Goal: Transaction & Acquisition: Purchase product/service

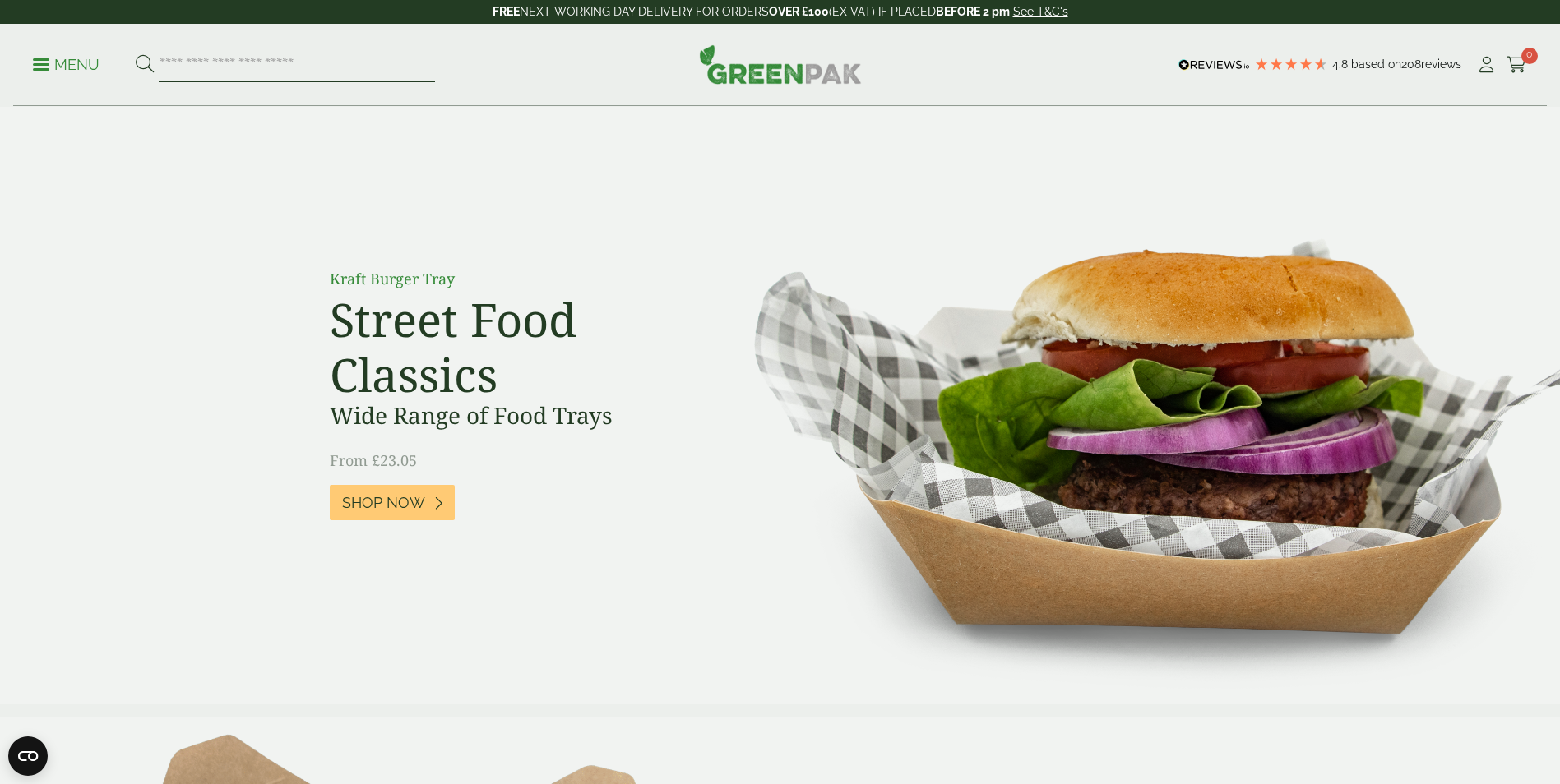
drag, startPoint x: 189, startPoint y: 60, endPoint x: 235, endPoint y: 57, distance: 46.1
click at [189, 60] on input "search" at bounding box center [296, 64] width 276 height 34
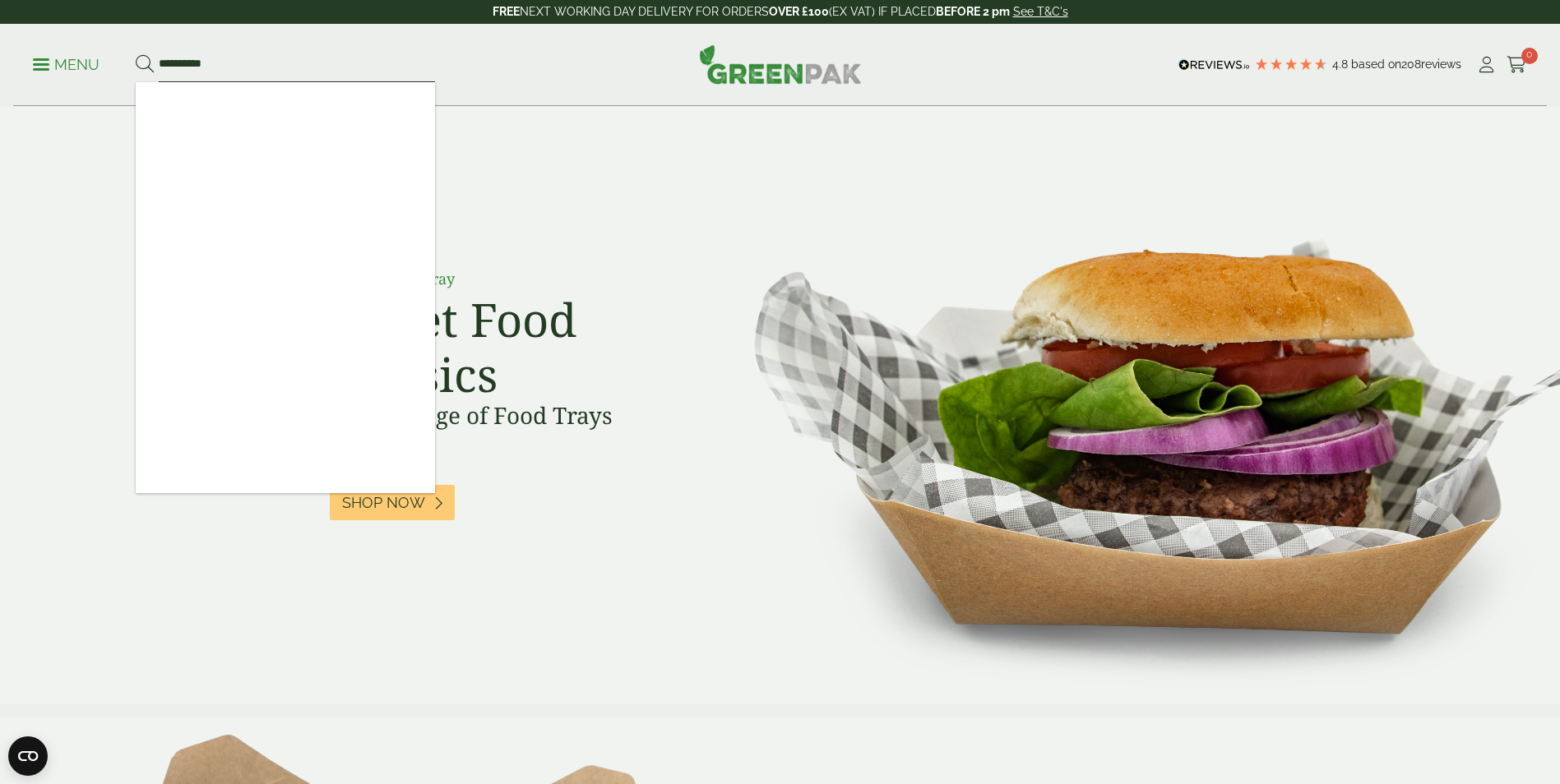
type input "**********"
click at [136, 55] on button at bounding box center [145, 65] width 19 height 21
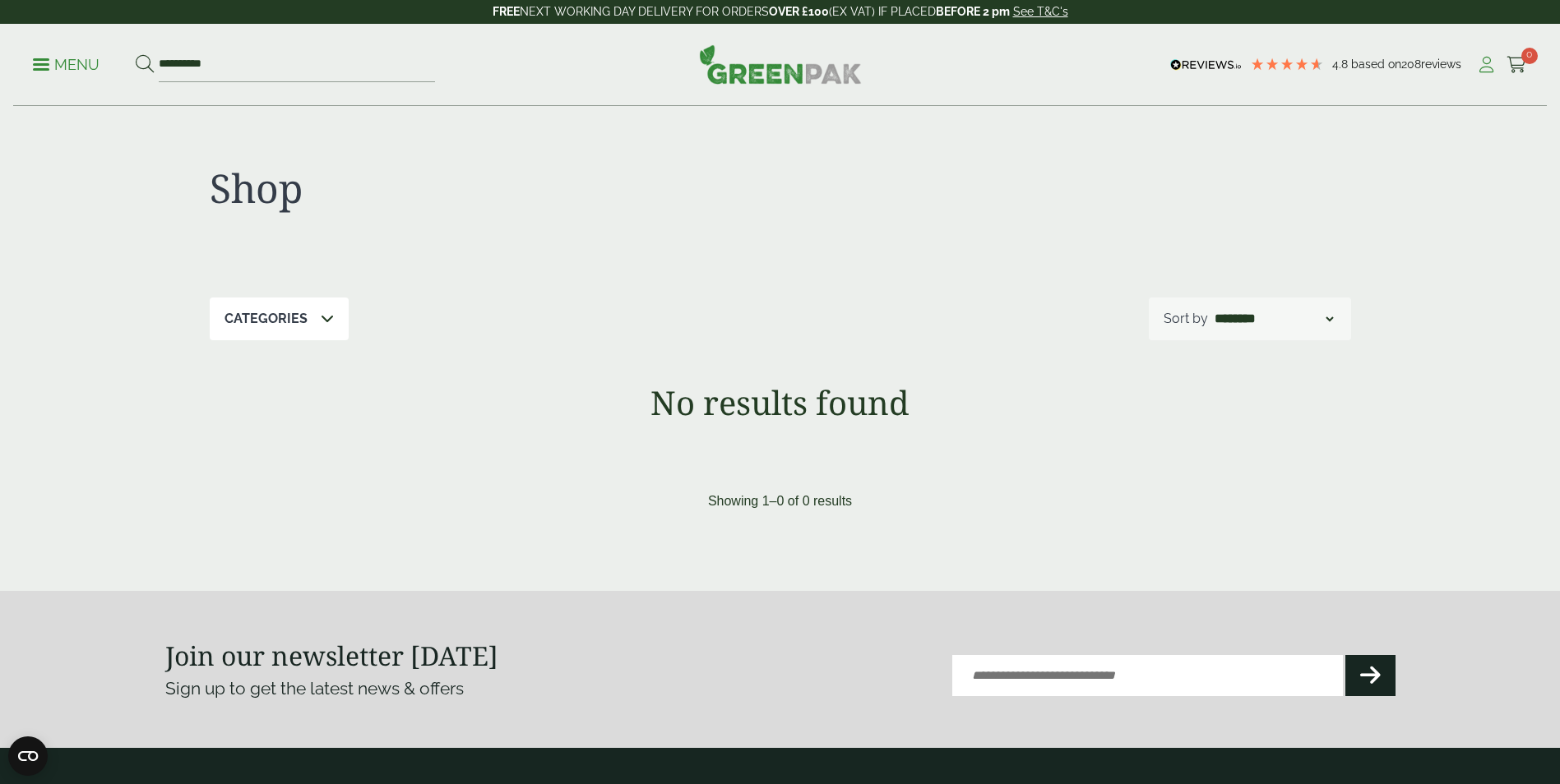
click at [1485, 66] on icon at bounding box center [1486, 64] width 20 height 17
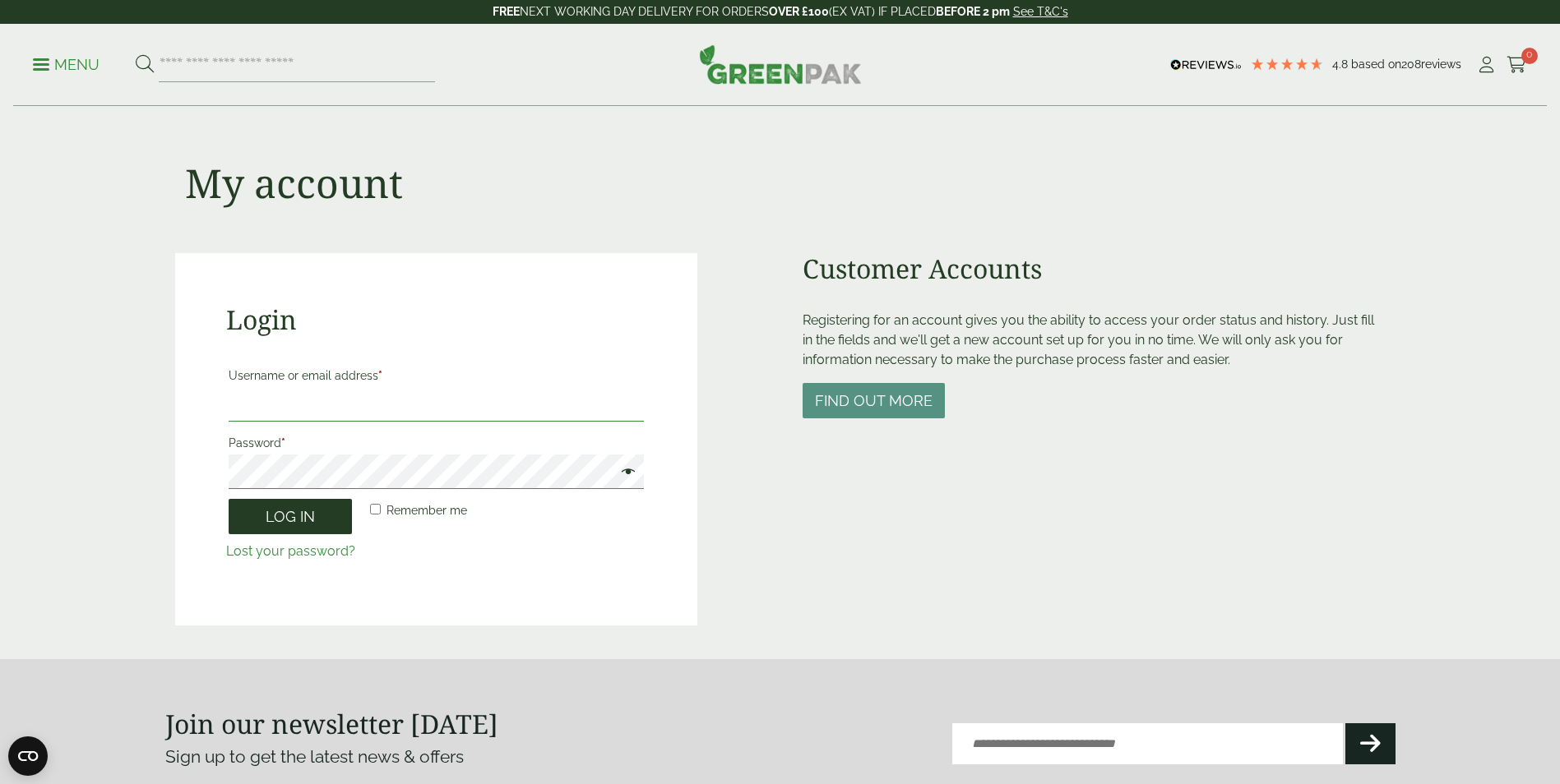
type input "**********"
click at [274, 511] on button "Log in" at bounding box center [290, 517] width 124 height 35
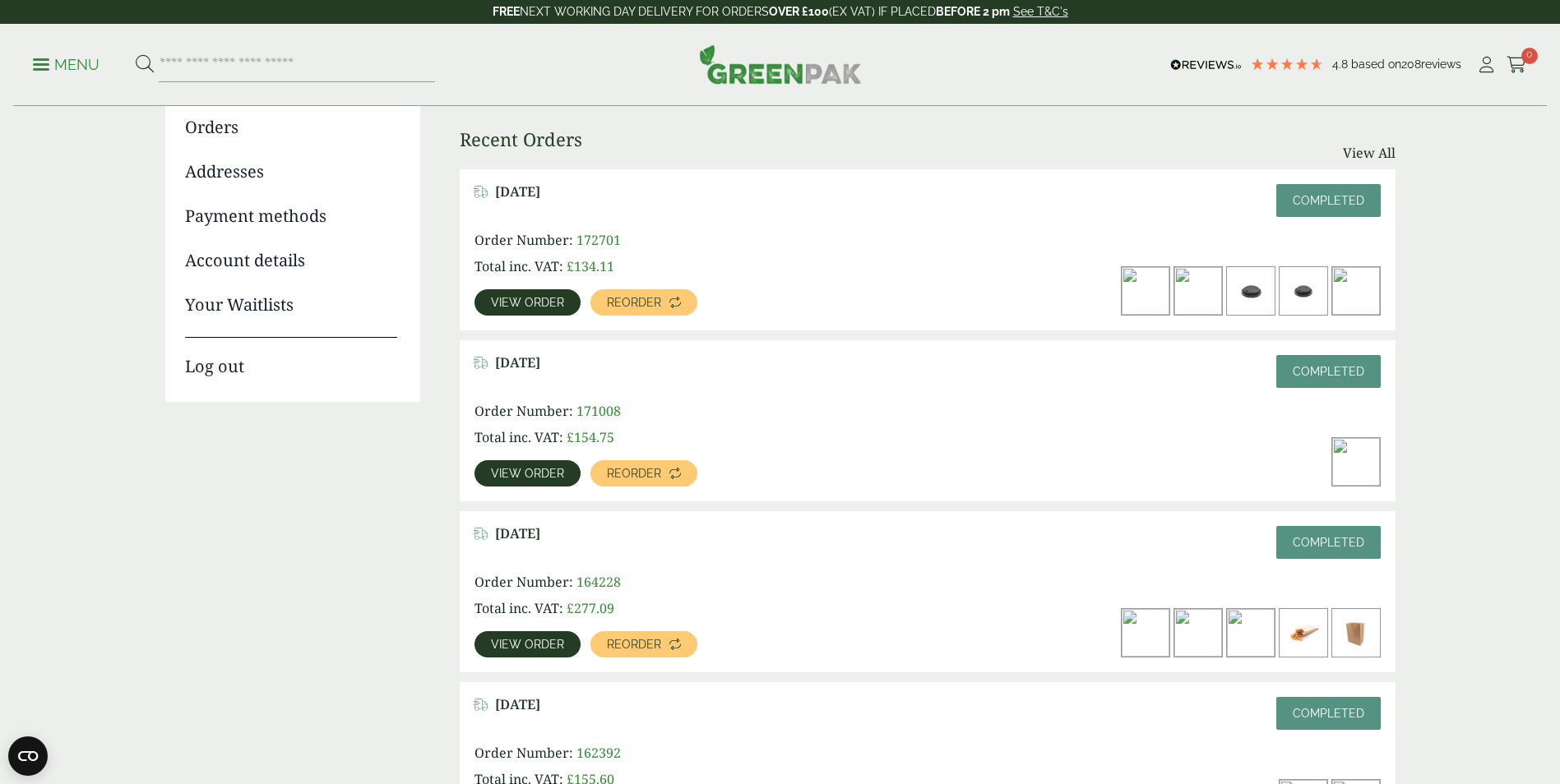
scroll to position [247, 0]
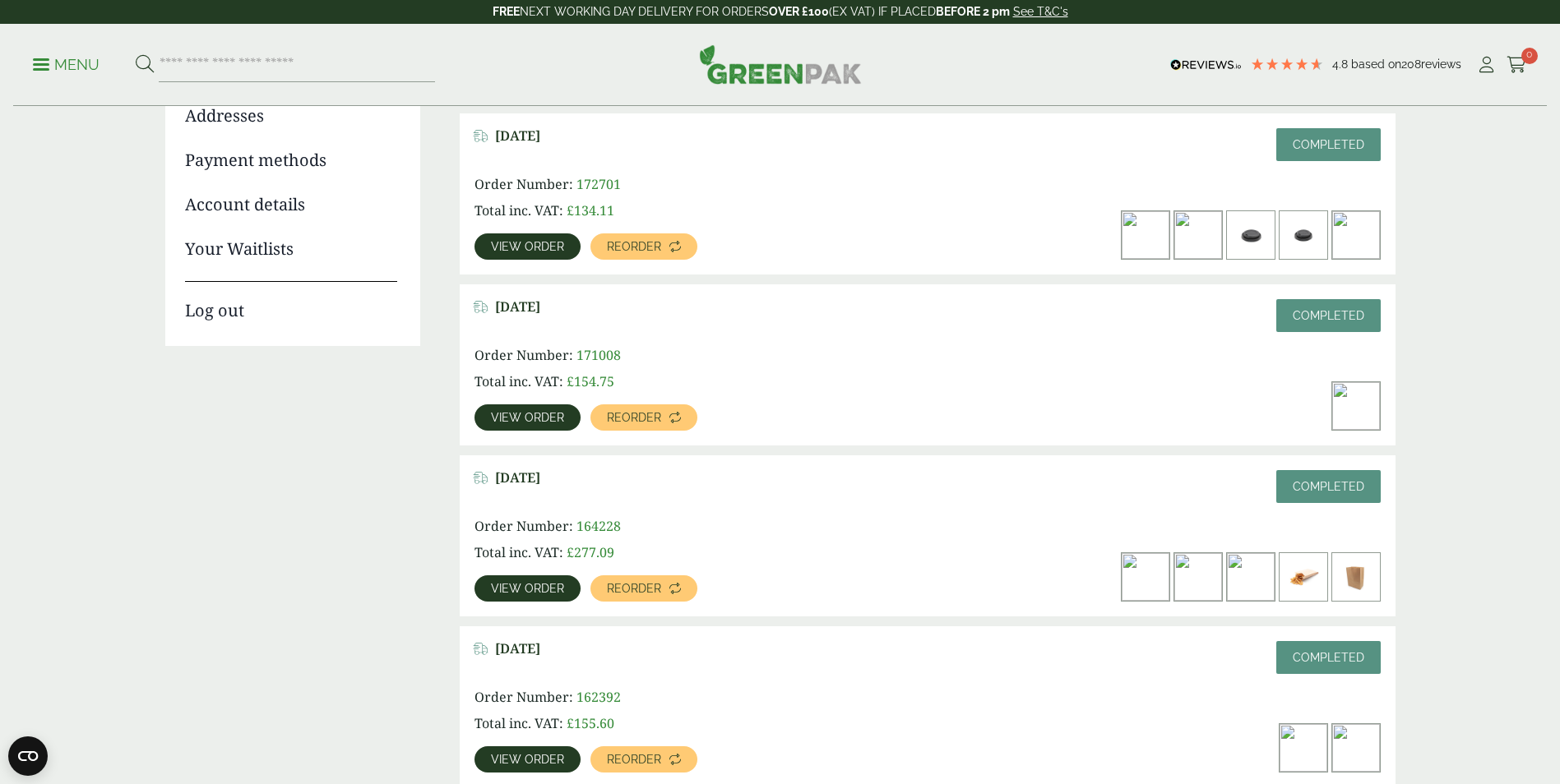
click at [539, 591] on span "View order" at bounding box center [527, 588] width 73 height 11
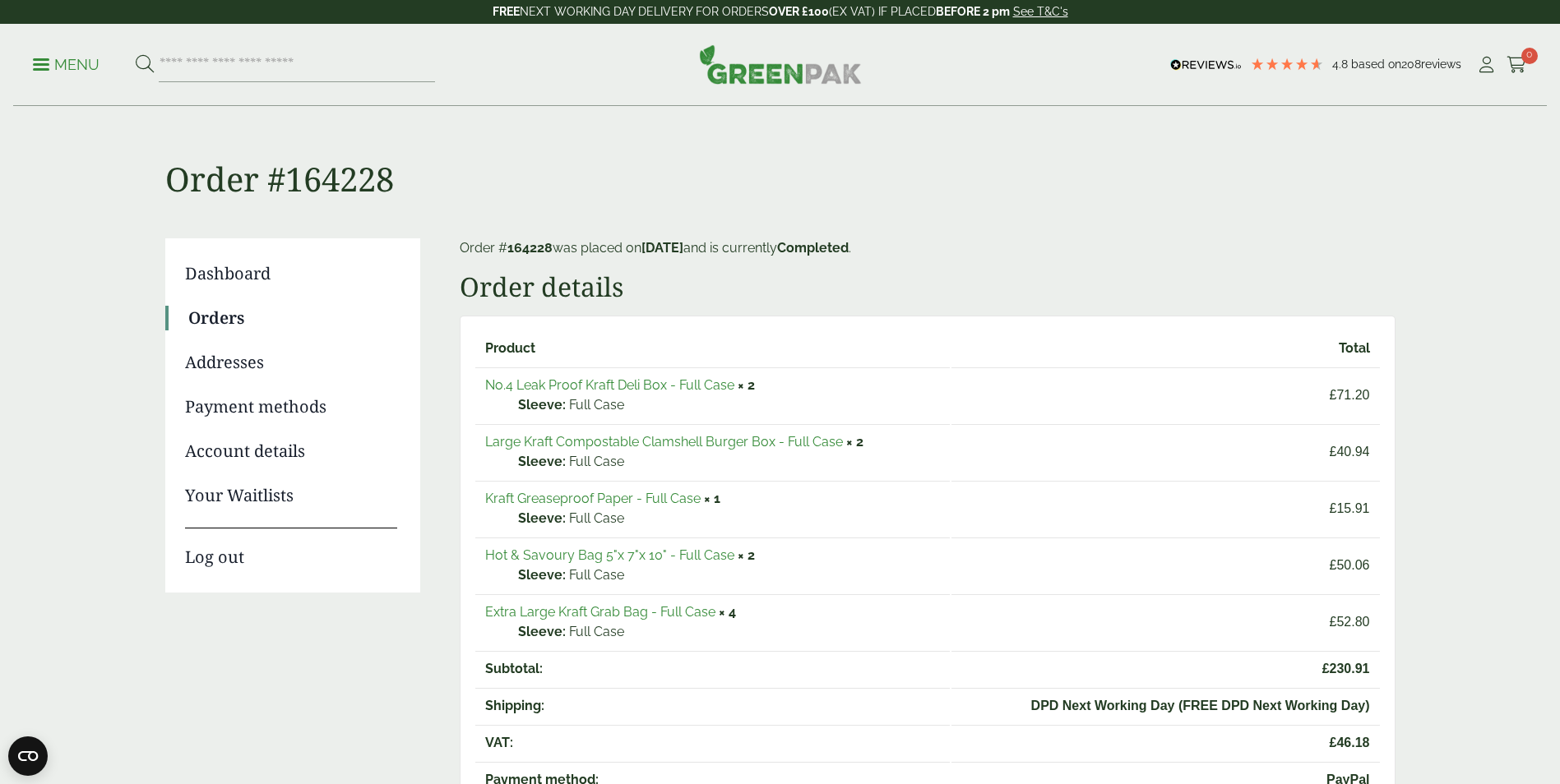
click at [576, 442] on link "Large Kraft Compostable Clamshell Burger Box - Full Case" at bounding box center [664, 442] width 357 height 16
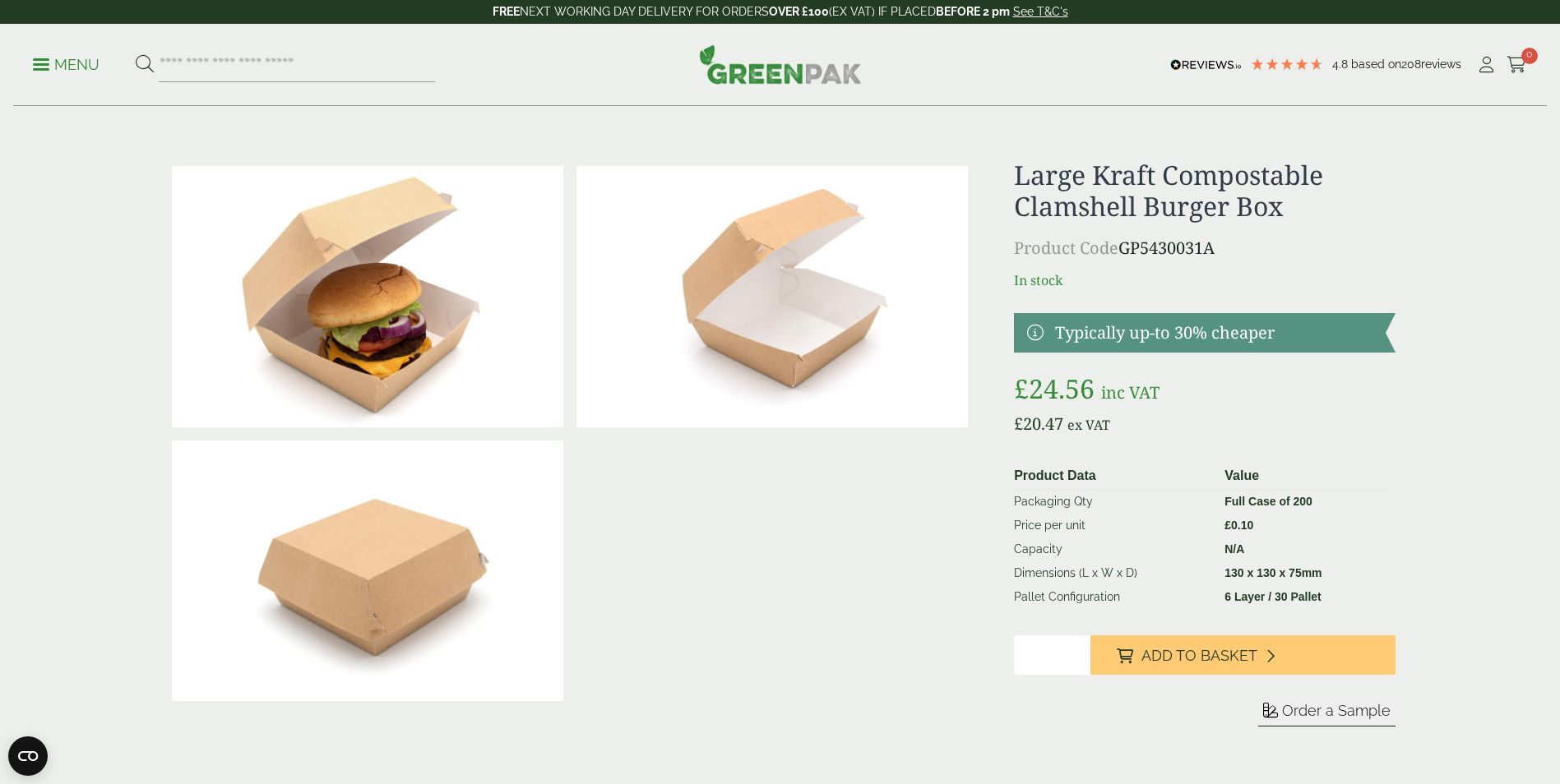
type input "*"
click at [1078, 650] on input "*" at bounding box center [1052, 654] width 77 height 40
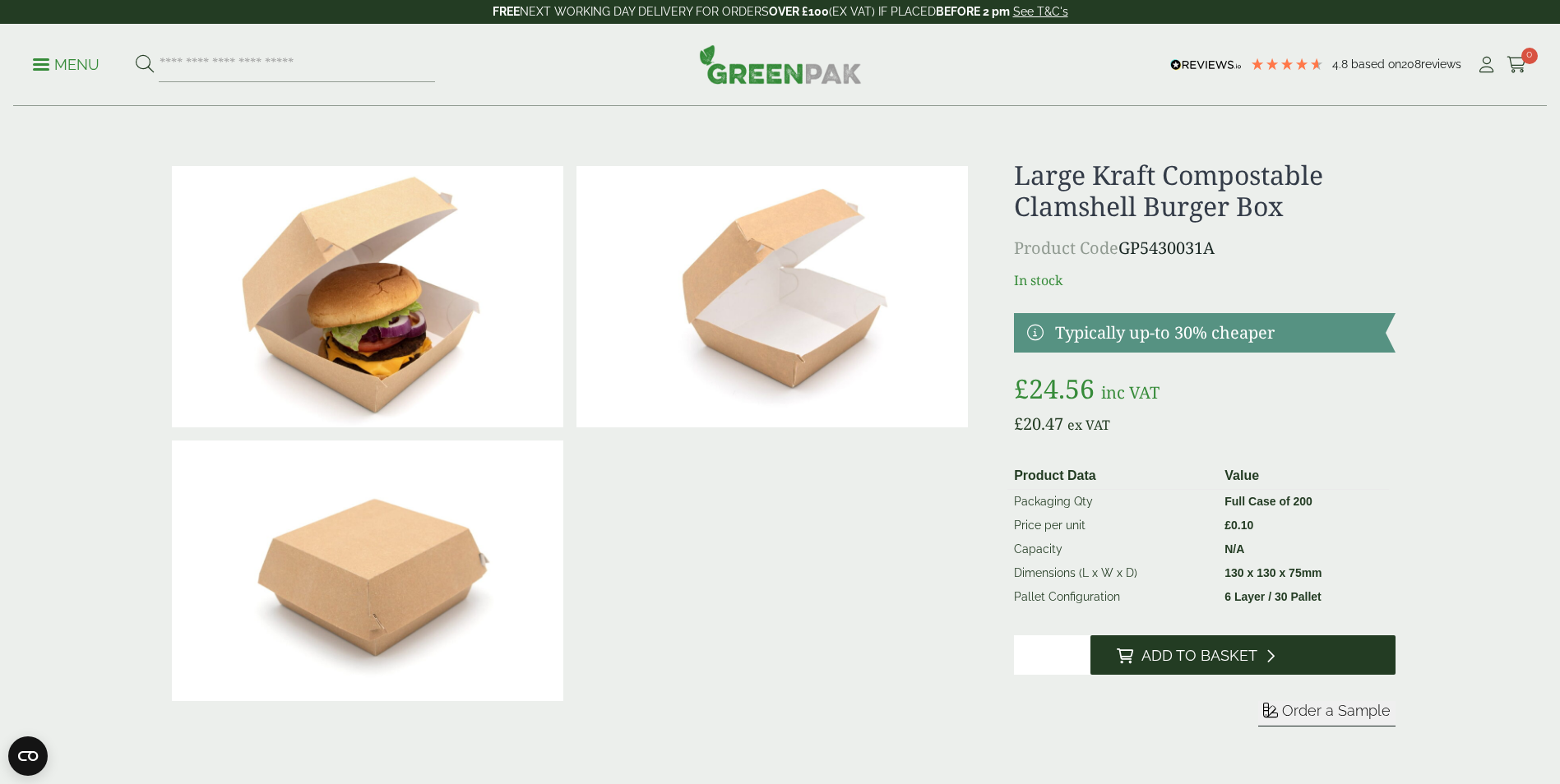
click at [1144, 654] on span "Add to Basket" at bounding box center [1198, 655] width 116 height 19
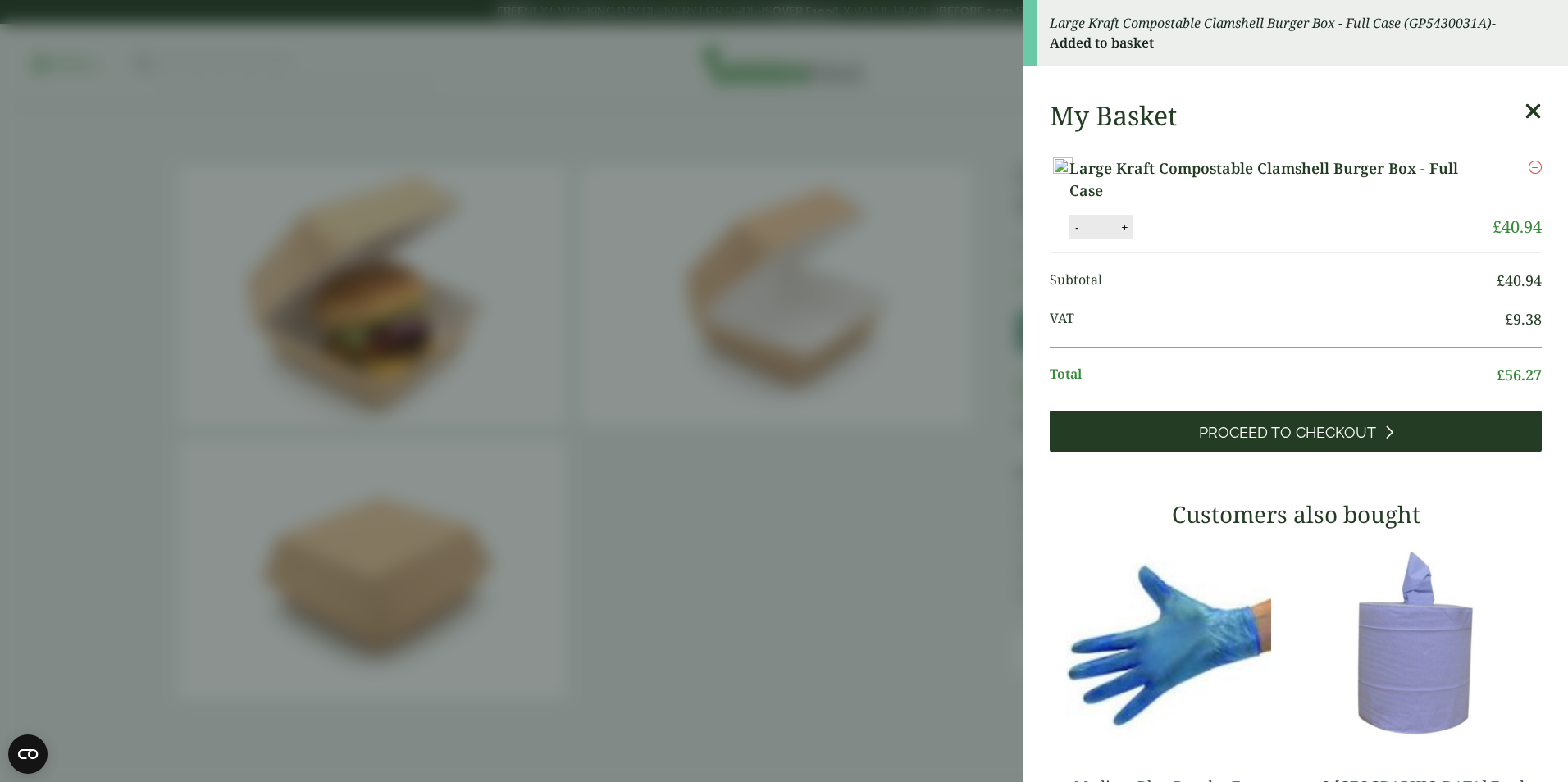
click at [1227, 442] on span "Proceed to Checkout" at bounding box center [1286, 433] width 177 height 18
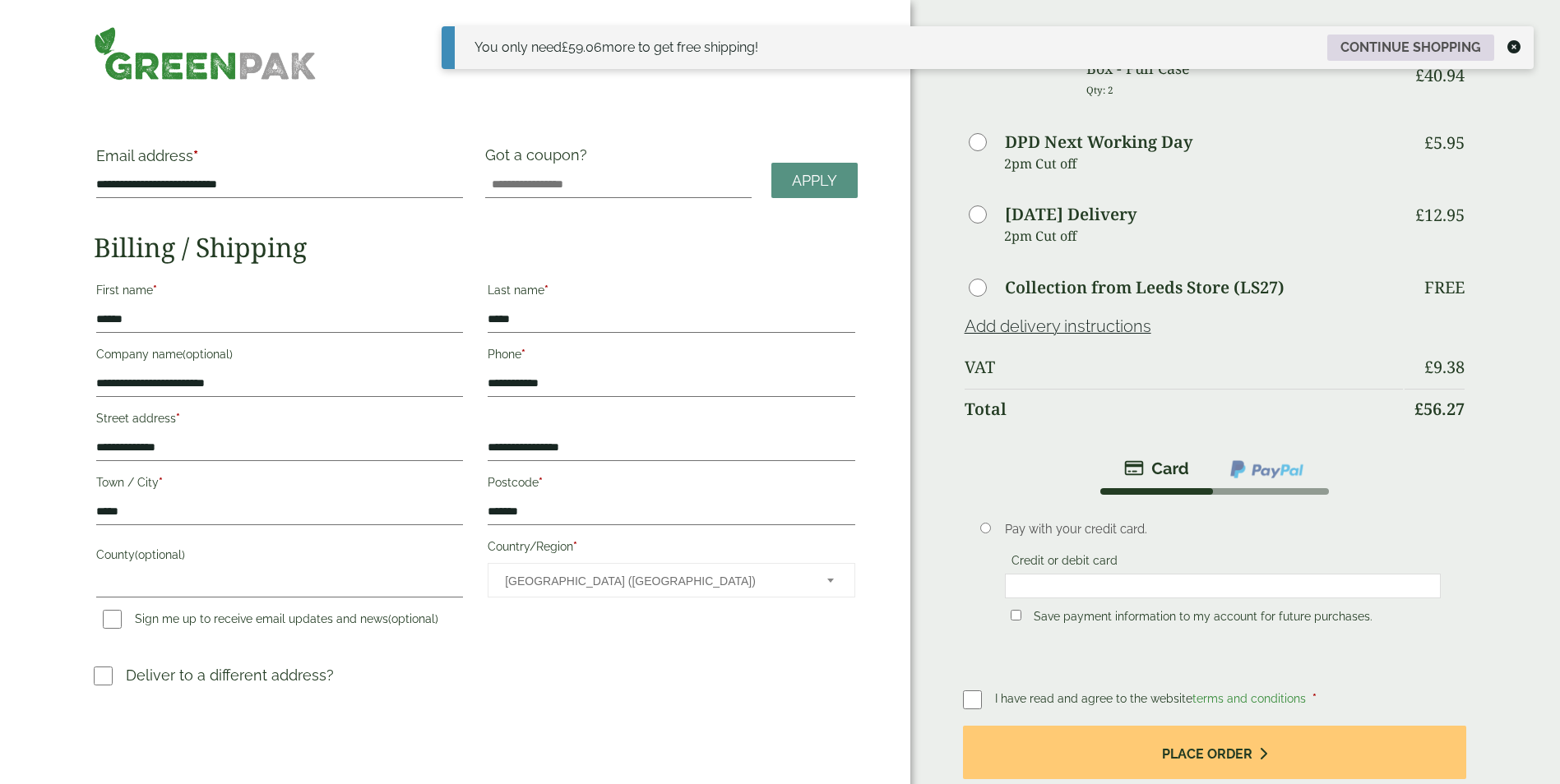
click at [1430, 45] on link "Continue shopping" at bounding box center [1410, 48] width 167 height 26
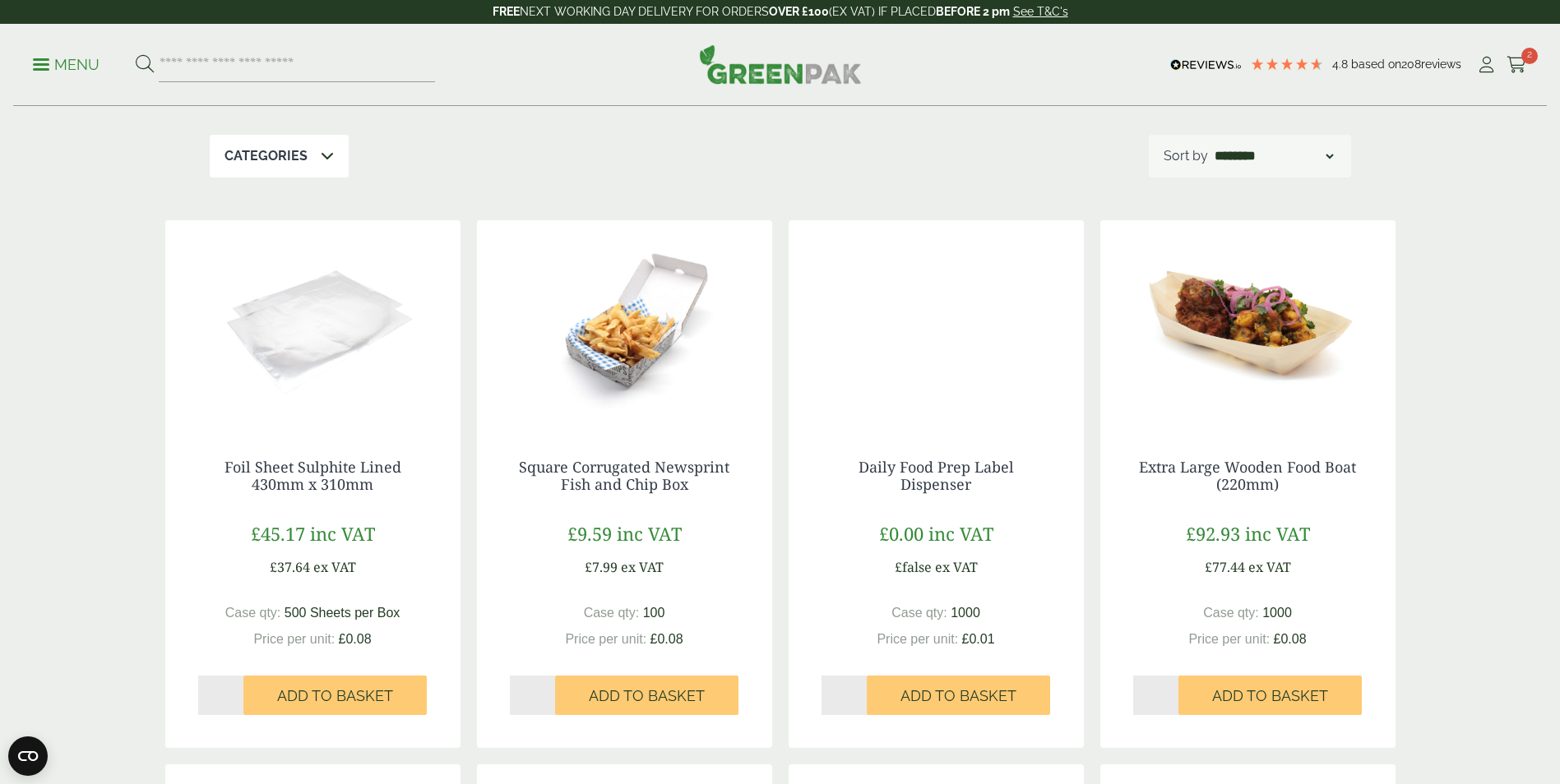
scroll to position [164, 0]
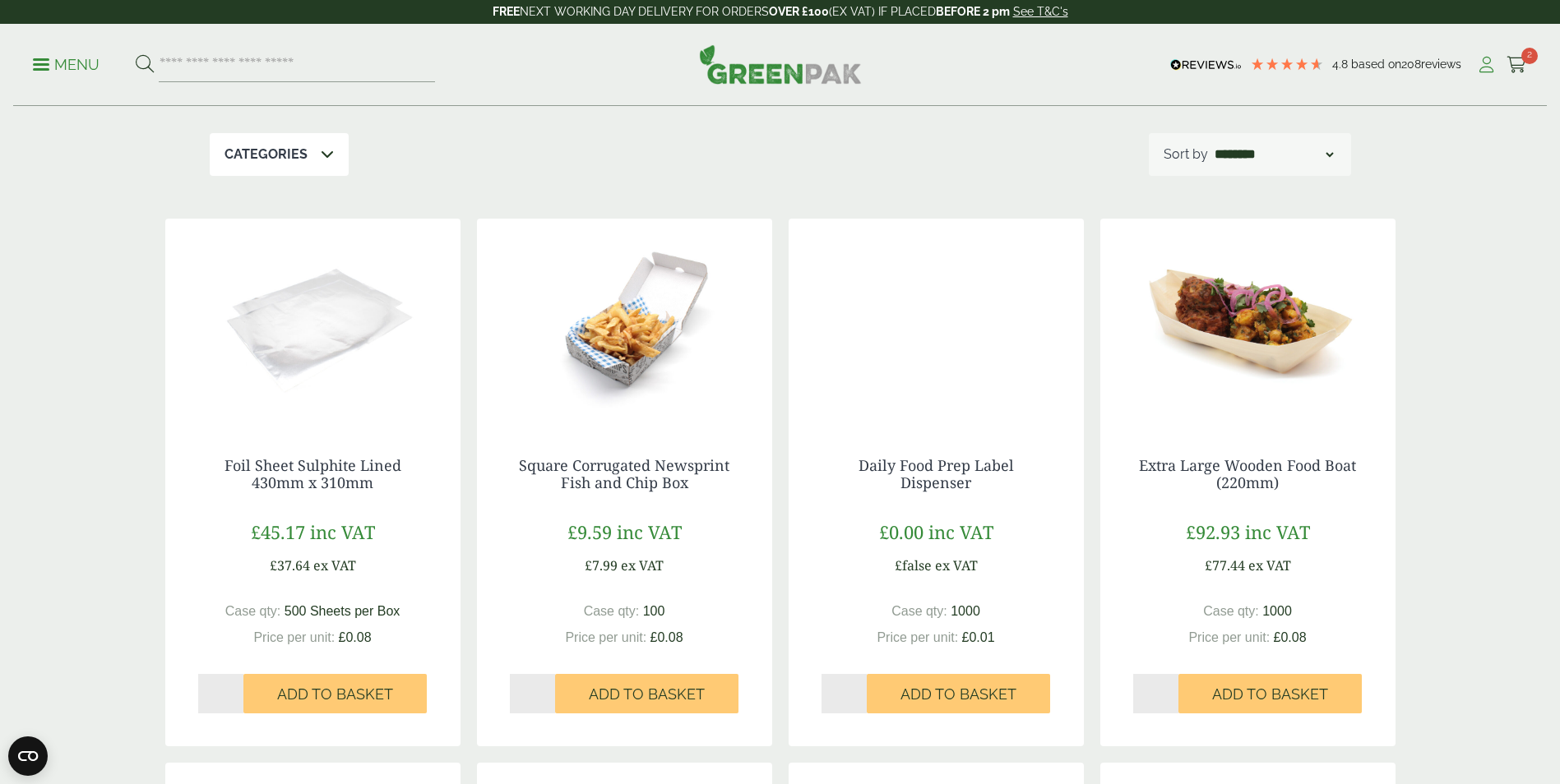
click at [1491, 64] on icon at bounding box center [1486, 64] width 20 height 17
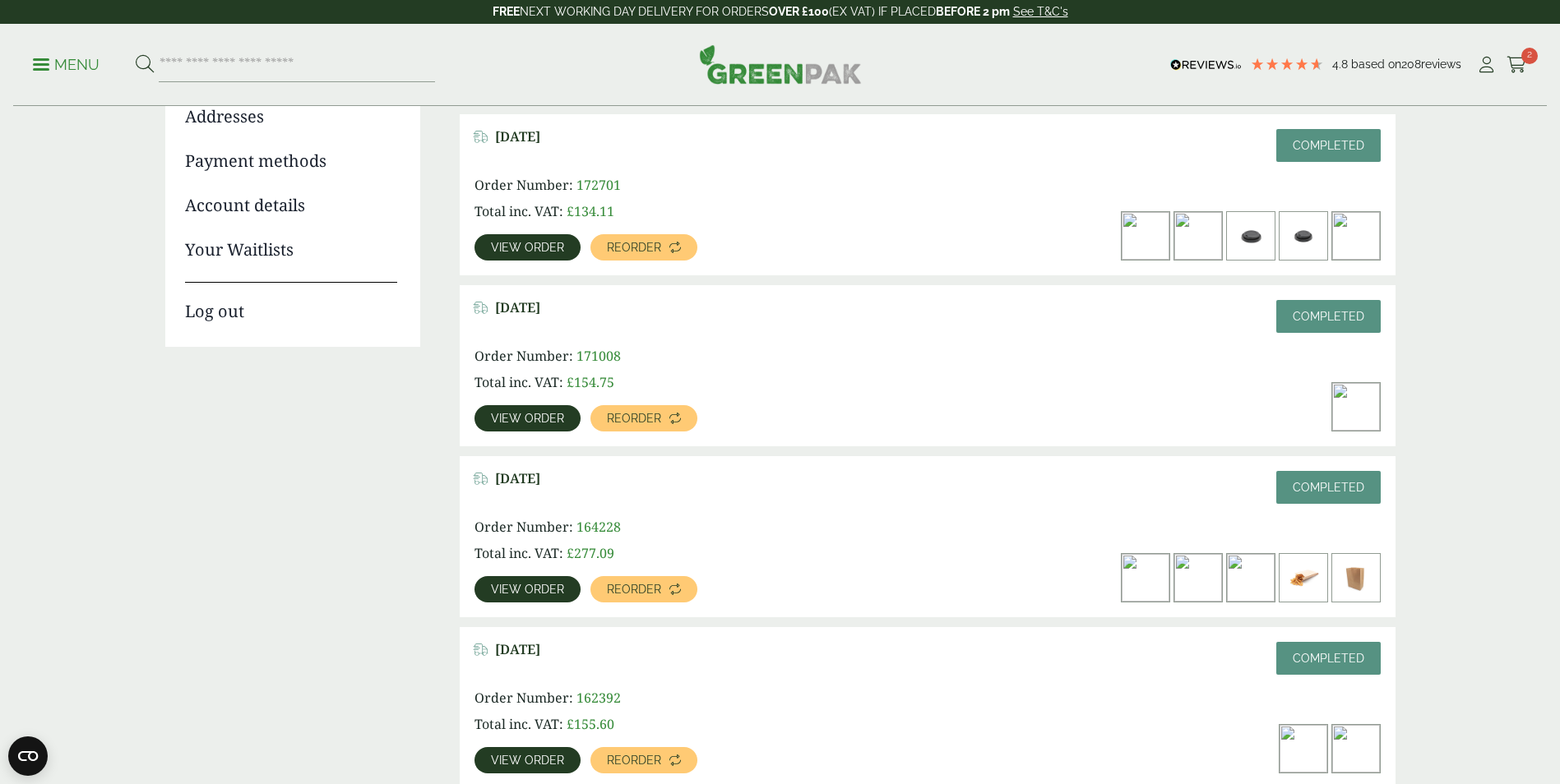
scroll to position [247, 0]
click at [516, 584] on span "View order" at bounding box center [527, 588] width 73 height 11
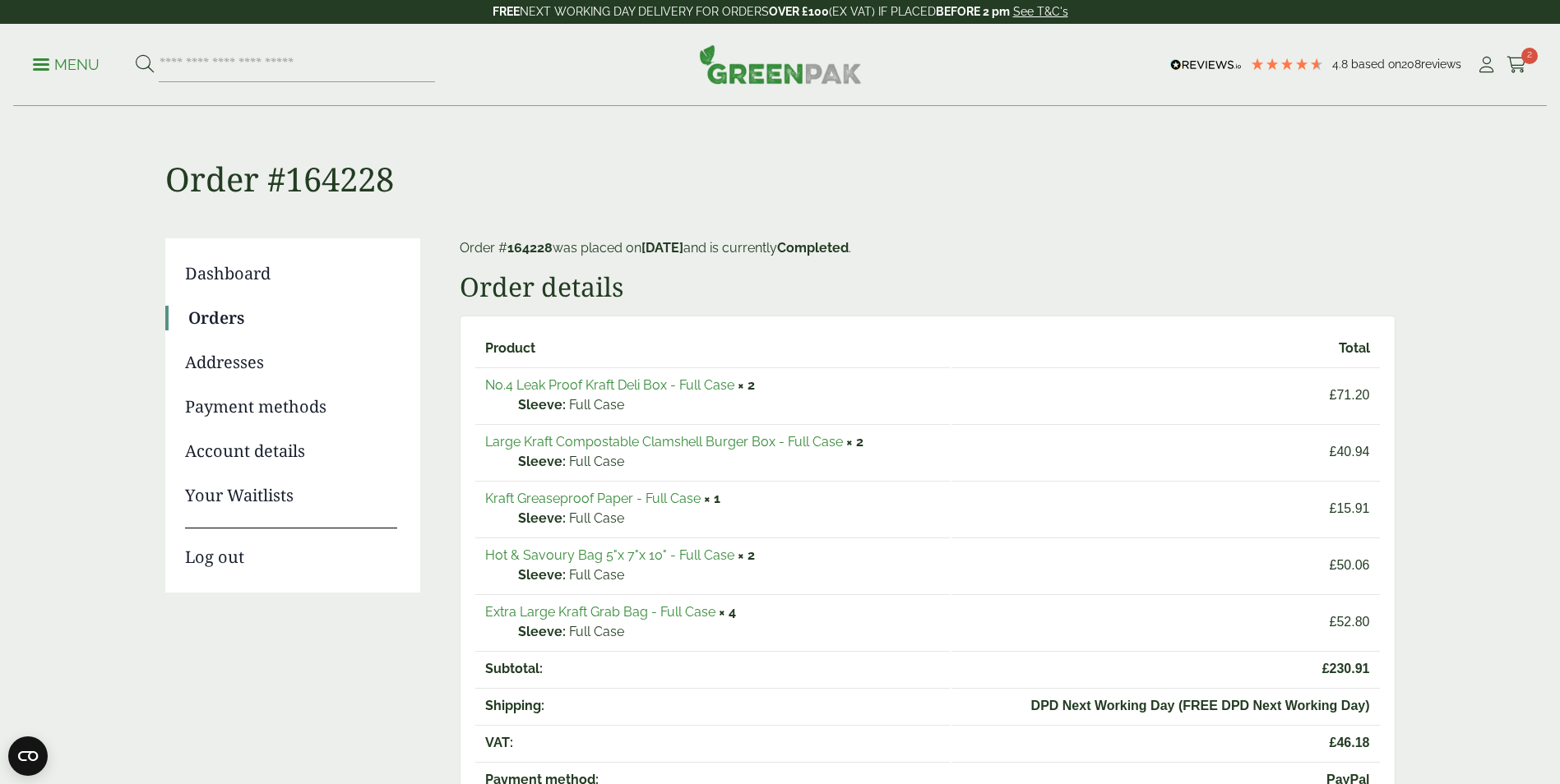
click at [761, 441] on link "Large Kraft Compostable Clamshell Burger Box - Full Case" at bounding box center [664, 442] width 357 height 16
